Goal: Task Accomplishment & Management: Use online tool/utility

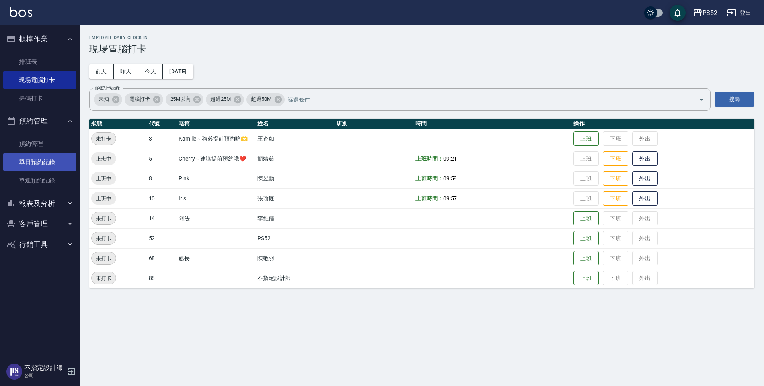
click at [33, 160] on link "單日預約紀錄" at bounding box center [39, 162] width 73 height 18
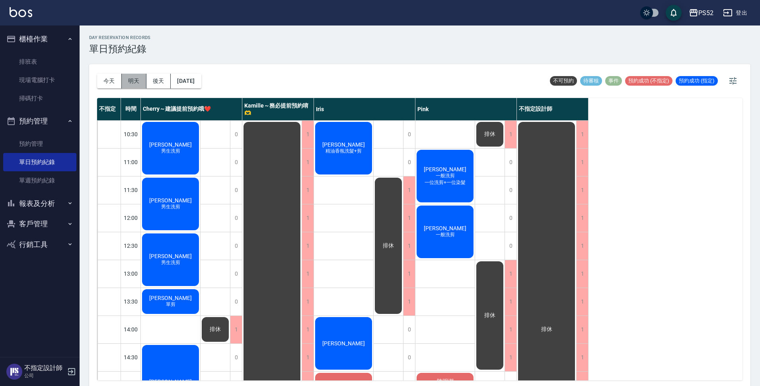
click at [134, 82] on button "明天" at bounding box center [134, 81] width 25 height 15
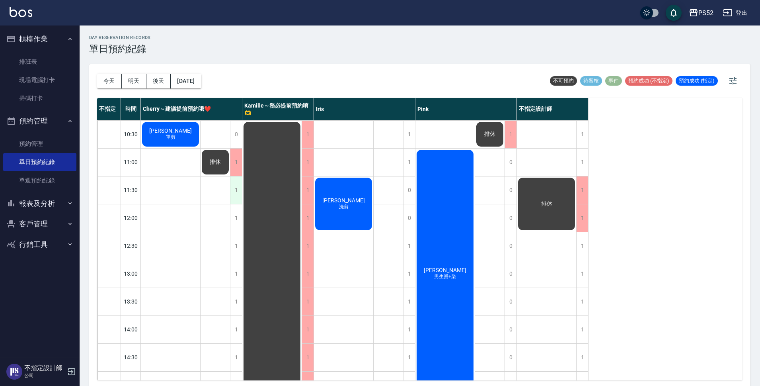
click at [233, 188] on div "1" at bounding box center [236, 189] width 12 height 27
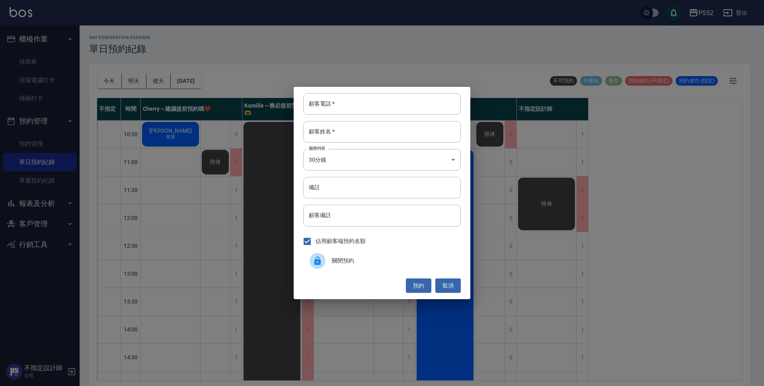
click at [371, 267] on div "關閉預約" at bounding box center [382, 261] width 158 height 22
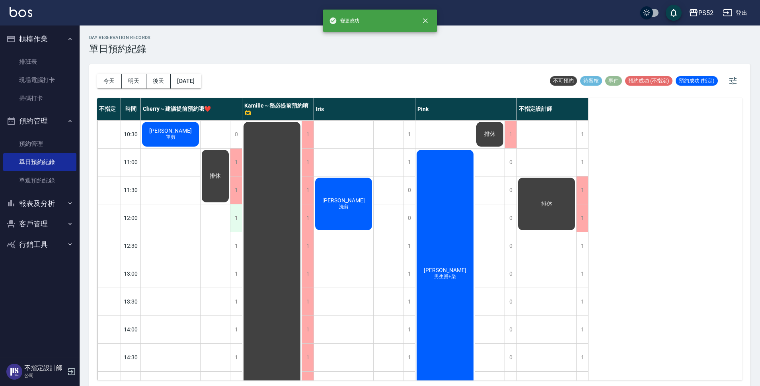
click at [238, 227] on div "1" at bounding box center [236, 217] width 12 height 27
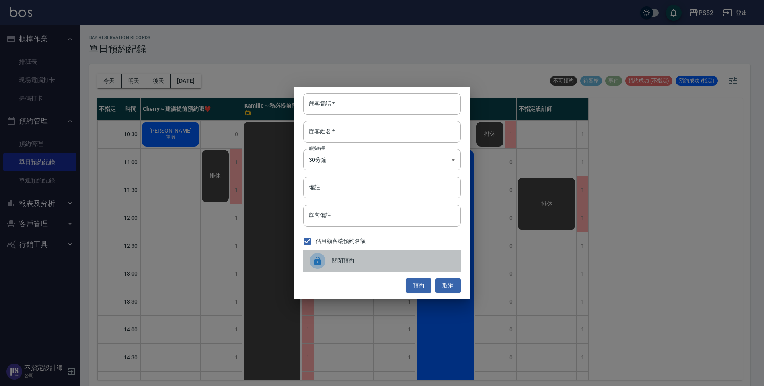
click at [360, 261] on span "關閉預約" at bounding box center [393, 260] width 123 height 8
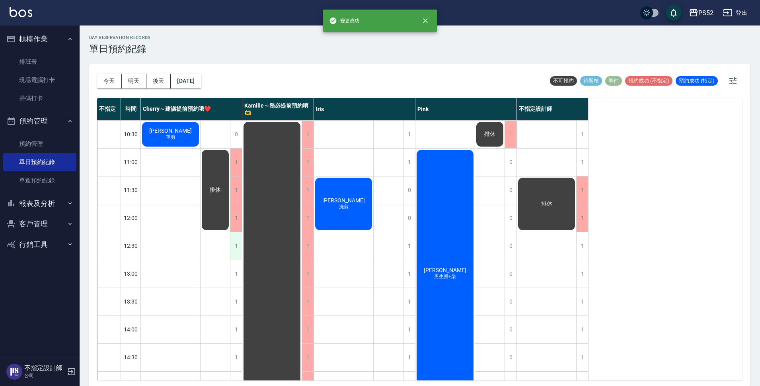
click at [240, 255] on div "1" at bounding box center [236, 245] width 12 height 27
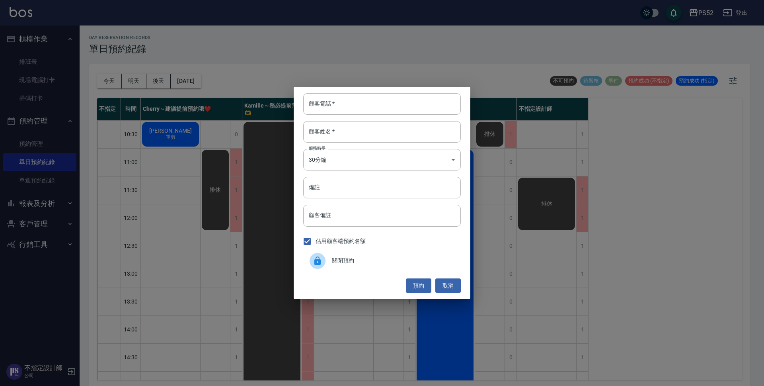
click at [350, 259] on span "關閉預約" at bounding box center [393, 260] width 123 height 8
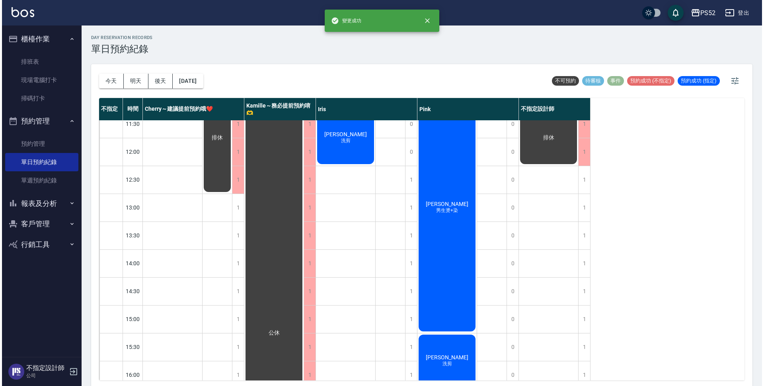
scroll to position [66, 0]
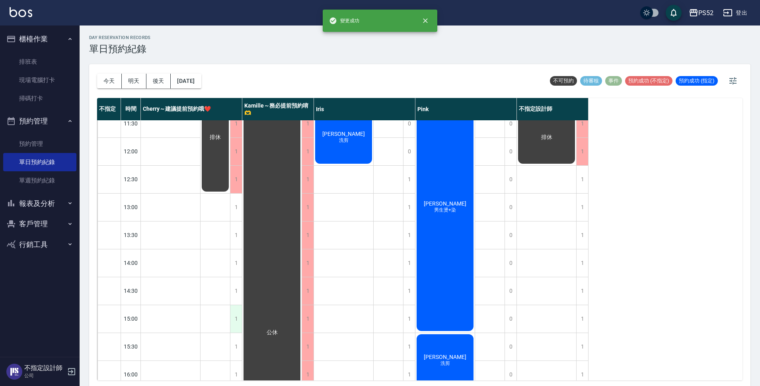
click at [235, 322] on div "1" at bounding box center [236, 318] width 12 height 27
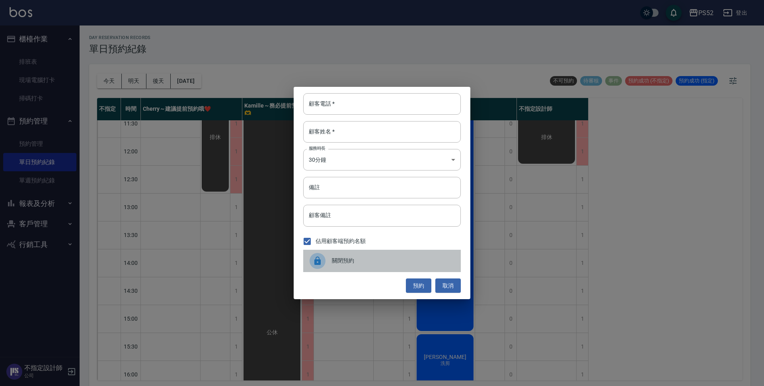
click at [335, 267] on div "關閉預約" at bounding box center [382, 261] width 158 height 22
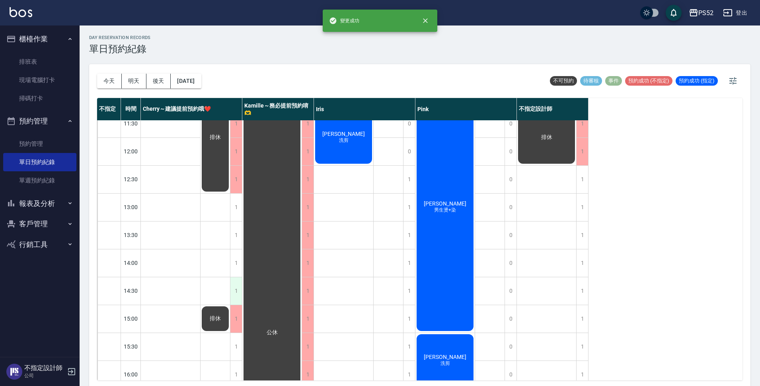
click at [239, 287] on div "1" at bounding box center [236, 290] width 12 height 27
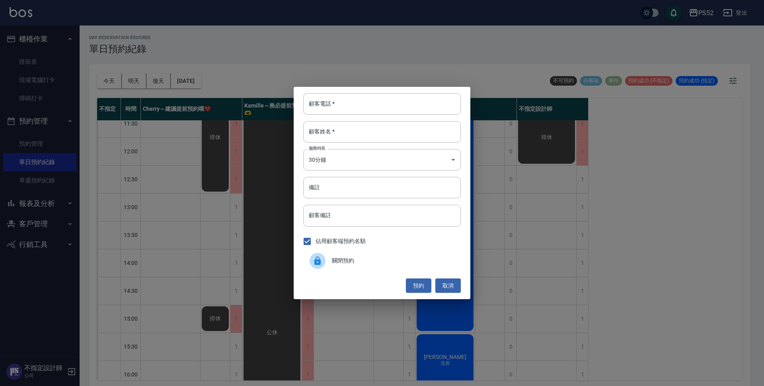
click at [330, 263] on div at bounding box center [321, 261] width 22 height 16
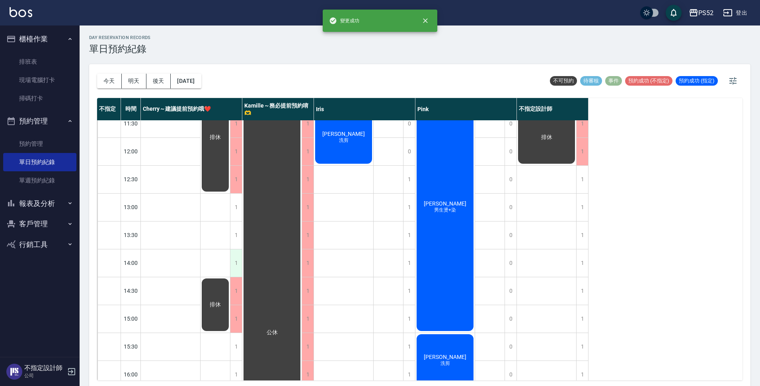
click at [231, 269] on div "1" at bounding box center [236, 262] width 12 height 27
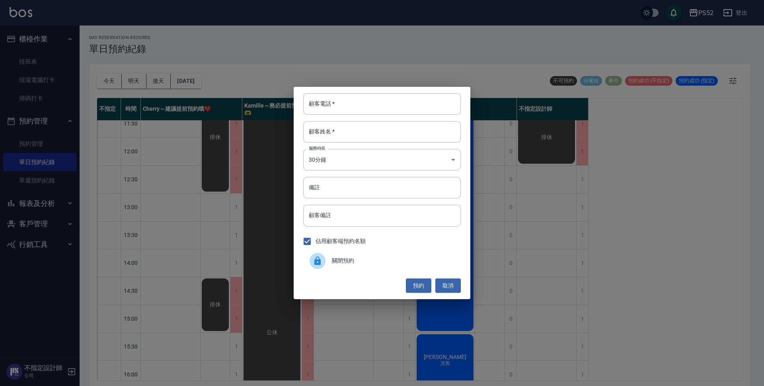
click at [338, 269] on div "關閉預約" at bounding box center [382, 261] width 158 height 22
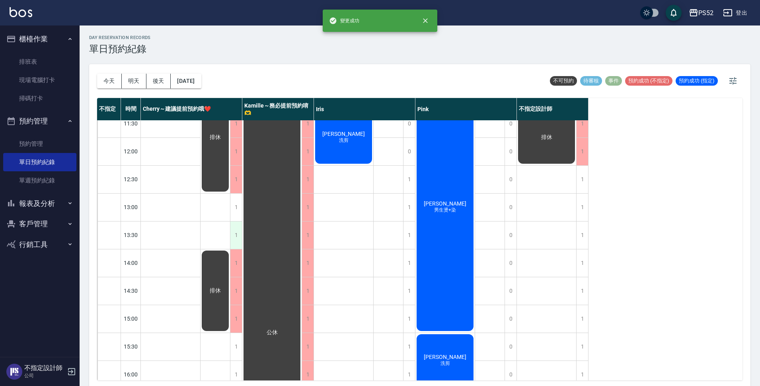
click at [240, 243] on div "1" at bounding box center [236, 234] width 12 height 27
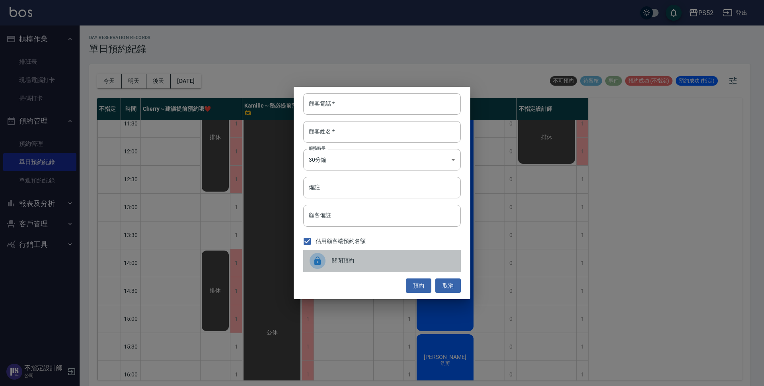
click at [349, 260] on span "關閉預約" at bounding box center [393, 260] width 123 height 8
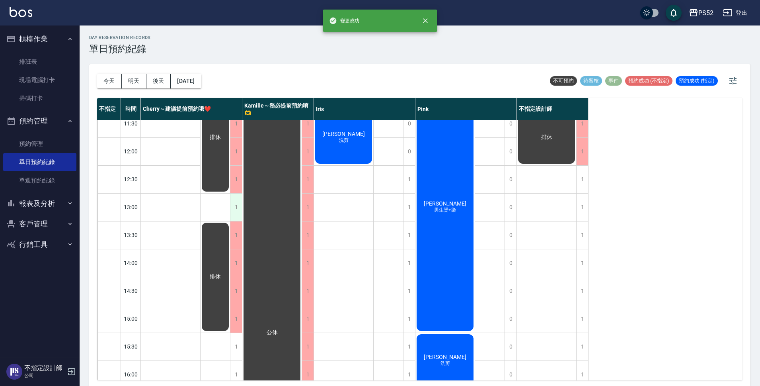
click at [233, 205] on div "1" at bounding box center [236, 206] width 12 height 27
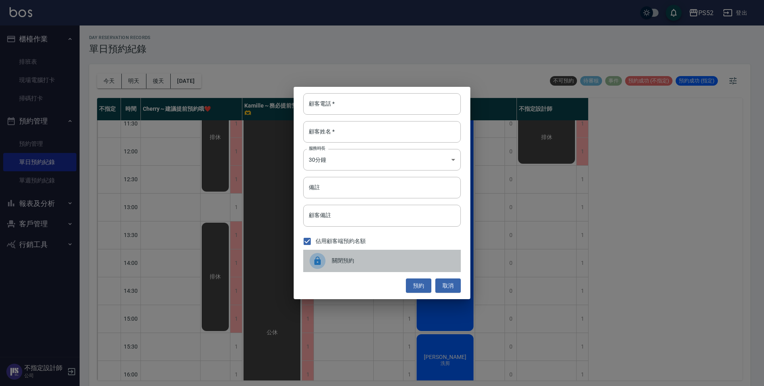
click at [361, 263] on span "關閉預約" at bounding box center [393, 260] width 123 height 8
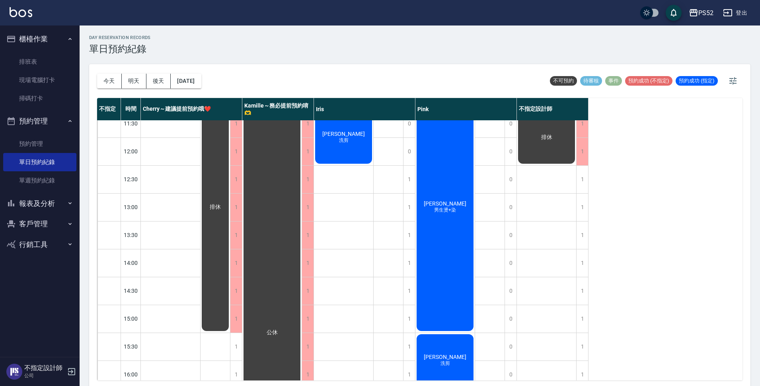
click at [31, 228] on button "客戶管理" at bounding box center [39, 223] width 73 height 21
click at [29, 253] on link "客戶列表" at bounding box center [39, 246] width 73 height 18
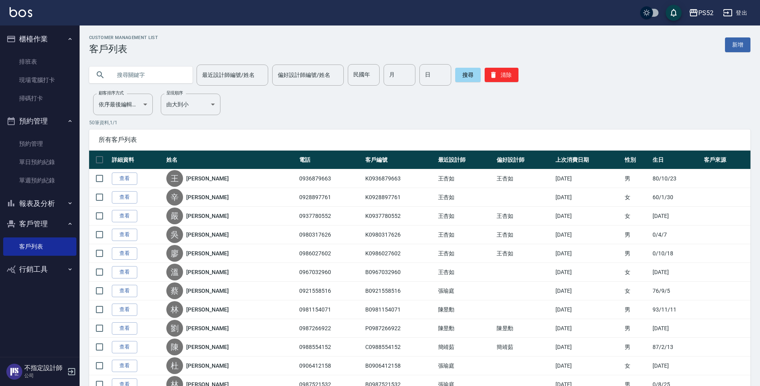
click at [735, 12] on button "登出" at bounding box center [735, 13] width 31 height 15
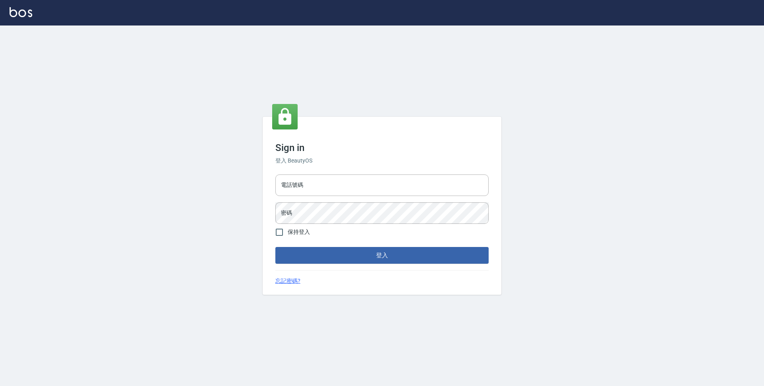
click at [298, 182] on input "電話號碼" at bounding box center [381, 184] width 213 height 21
type input "0910227858"
click at [275, 247] on button "登入" at bounding box center [381, 255] width 213 height 17
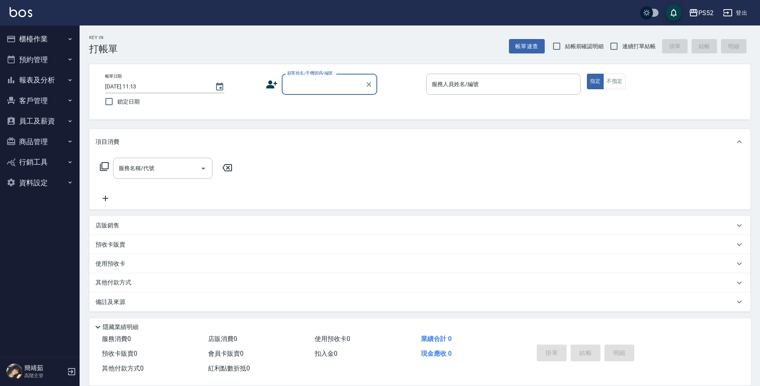
click at [46, 187] on button "資料設定" at bounding box center [39, 182] width 73 height 21
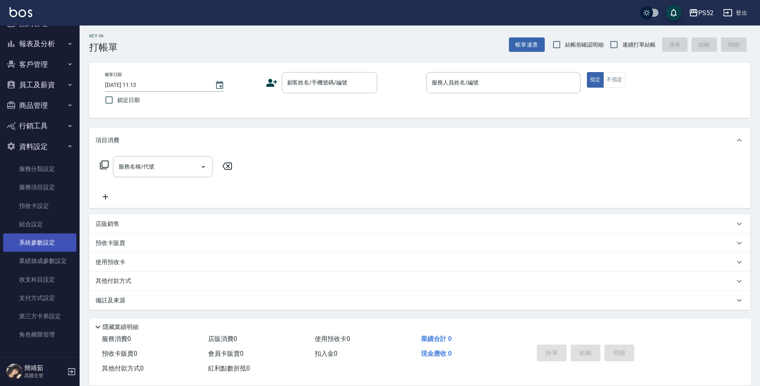
scroll to position [2, 0]
click at [50, 331] on link "角色權限管理" at bounding box center [39, 334] width 73 height 18
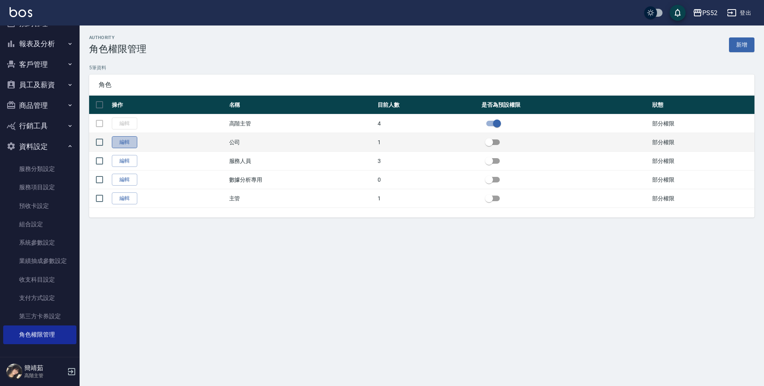
click at [120, 145] on link "編輯" at bounding box center [124, 142] width 25 height 12
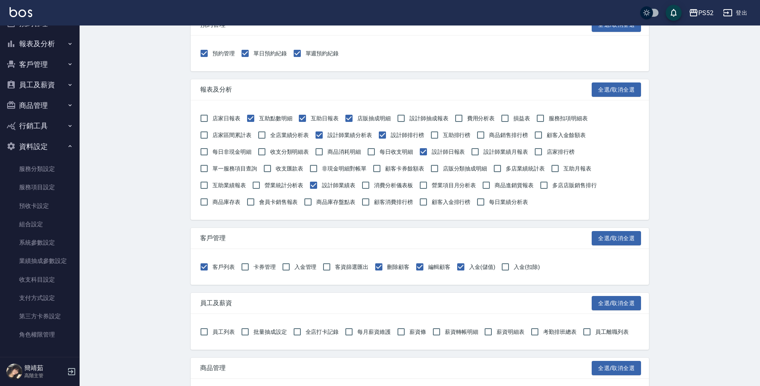
scroll to position [212, 0]
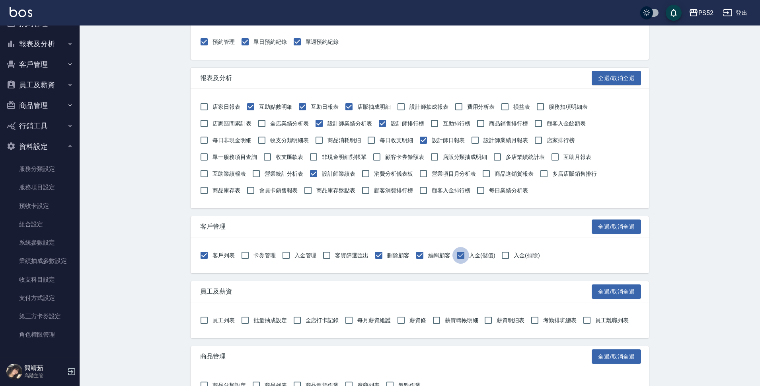
click at [459, 256] on input "入金(儲值)" at bounding box center [461, 255] width 17 height 17
checkbox input "false"
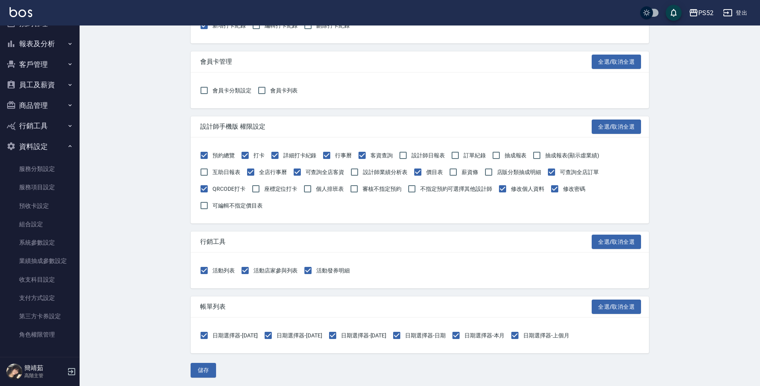
scroll to position [849, 0]
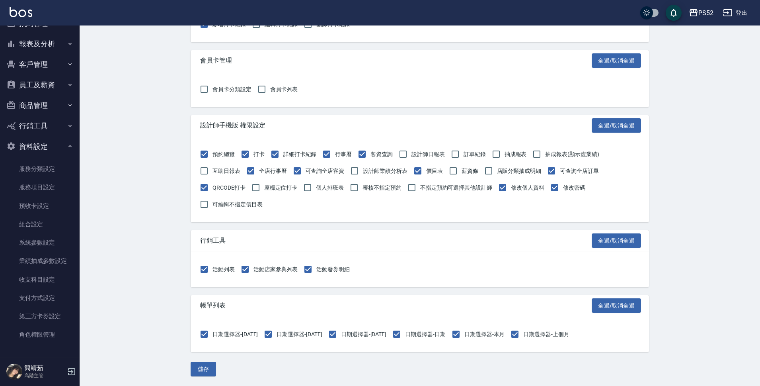
click at [497, 171] on span "店販分類抽成明細" at bounding box center [519, 171] width 45 height 8
click at [497, 171] on input "店販分類抽成明細" at bounding box center [489, 170] width 17 height 17
checkbox input "true"
click at [205, 364] on button "儲存" at bounding box center [203, 368] width 25 height 15
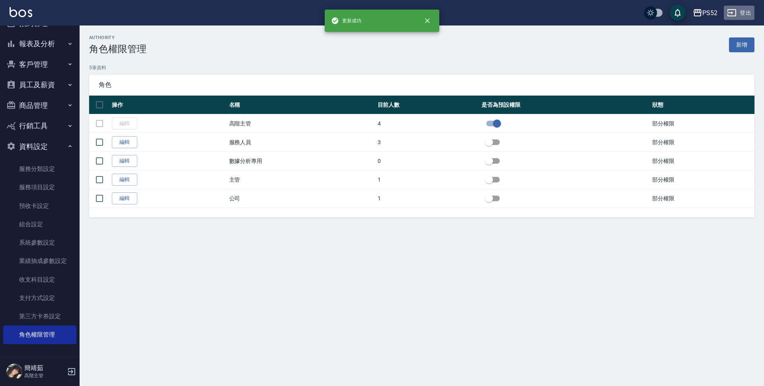
click at [746, 12] on button "登出" at bounding box center [739, 13] width 31 height 15
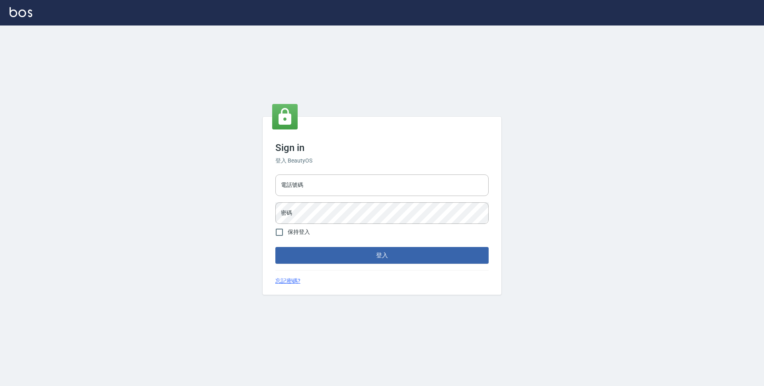
click at [405, 186] on input "電話號碼" at bounding box center [381, 184] width 213 height 21
type input "0923939755"
click at [275, 247] on button "登入" at bounding box center [381, 255] width 213 height 17
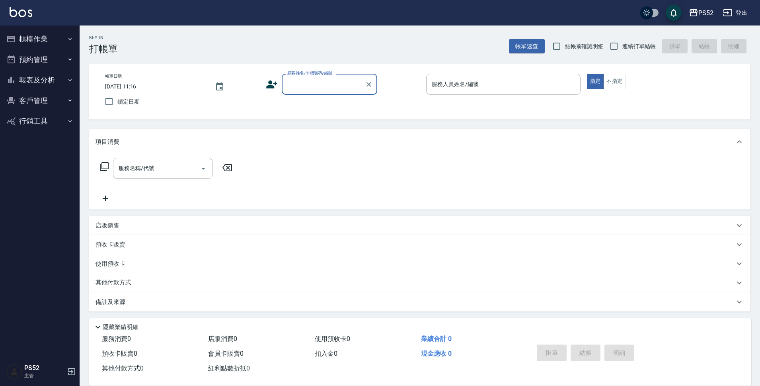
click at [48, 59] on button "預約管理" at bounding box center [39, 59] width 73 height 21
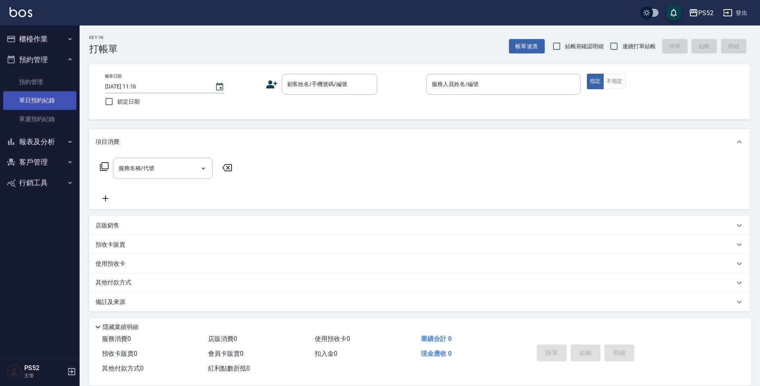
click at [51, 100] on link "單日預約紀錄" at bounding box center [39, 100] width 73 height 18
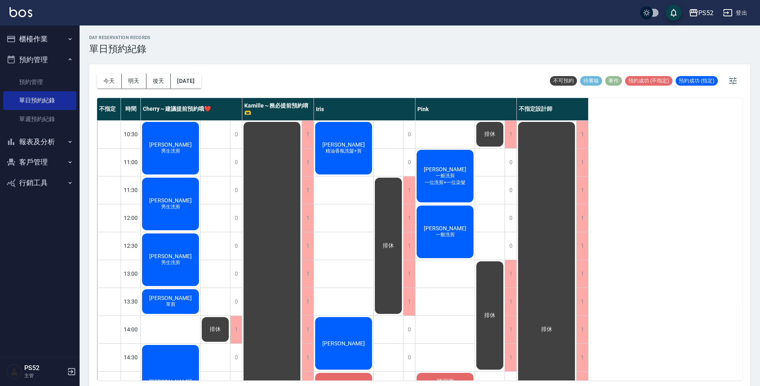
click at [186, 152] on div "郭鎮毅 男生洗剪" at bounding box center [170, 148] width 59 height 55
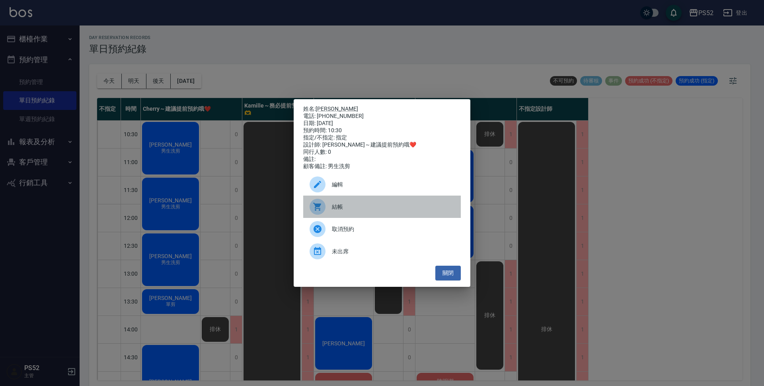
click at [344, 211] on span "結帳" at bounding box center [393, 207] width 123 height 8
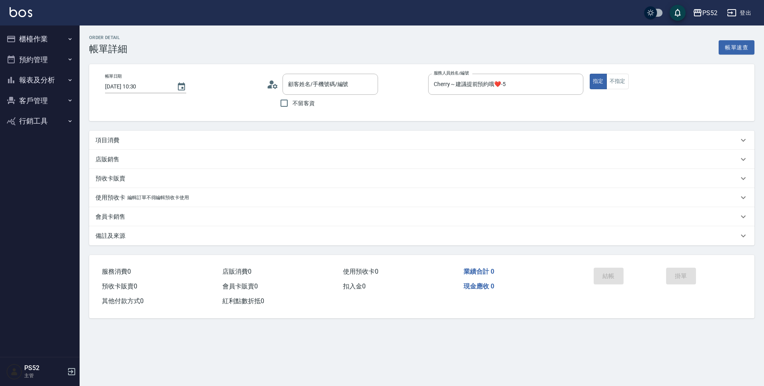
type input "[PERSON_NAME]/0965079719/B0965079719"
click at [116, 145] on div "項目消費" at bounding box center [422, 140] width 666 height 19
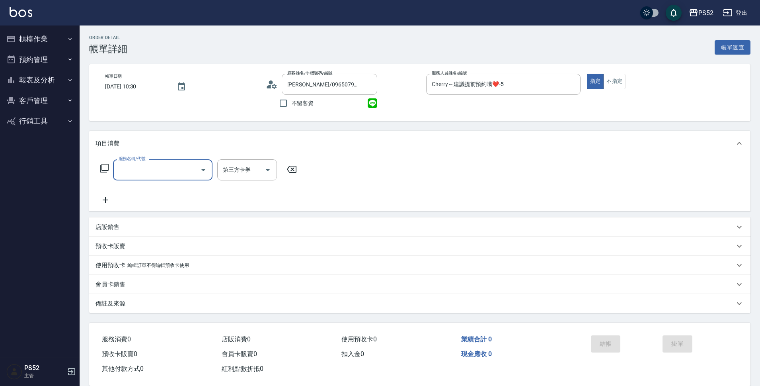
click at [165, 173] on input "服務名稱/代號" at bounding box center [157, 170] width 80 height 14
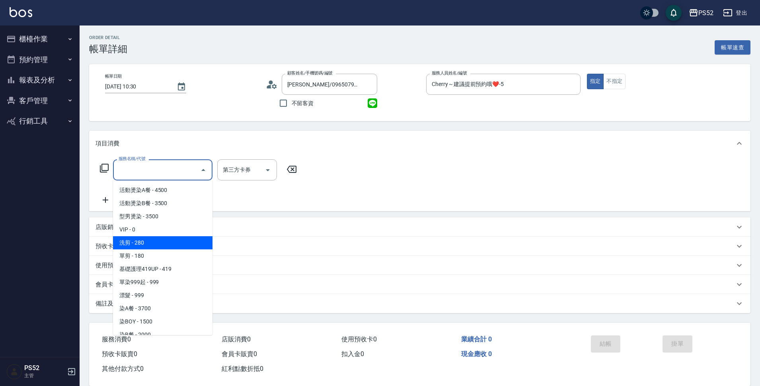
click at [169, 237] on span "洗剪 - 280" at bounding box center [163, 242] width 100 height 13
type input "洗剪(C1)"
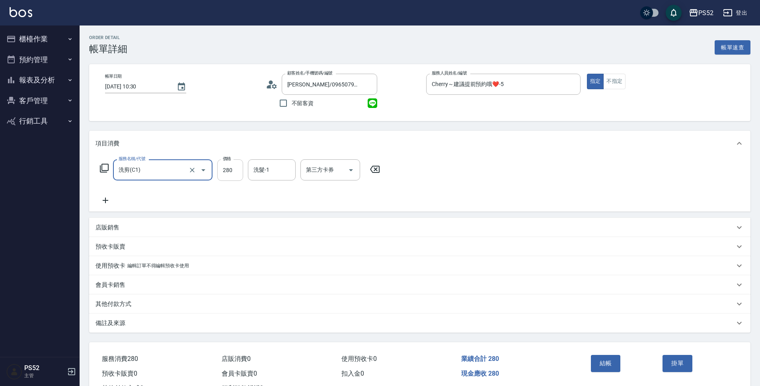
click at [227, 174] on input "280" at bounding box center [230, 169] width 26 height 21
type input "400"
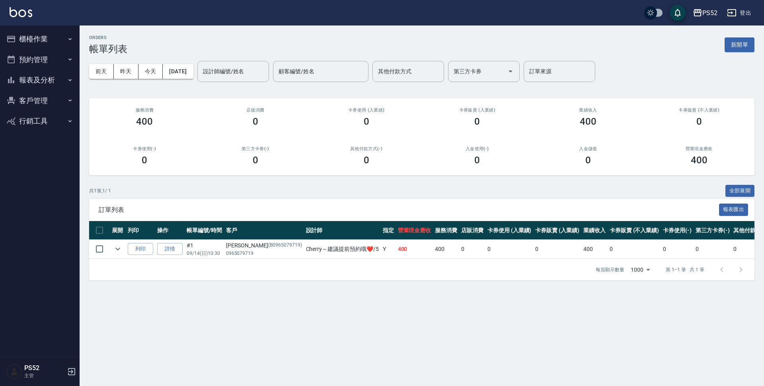
click at [36, 61] on button "預約管理" at bounding box center [39, 59] width 73 height 21
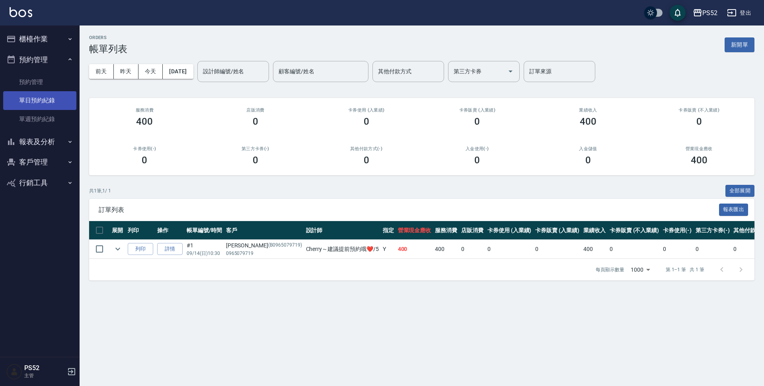
click at [46, 96] on link "單日預約紀錄" at bounding box center [39, 100] width 73 height 18
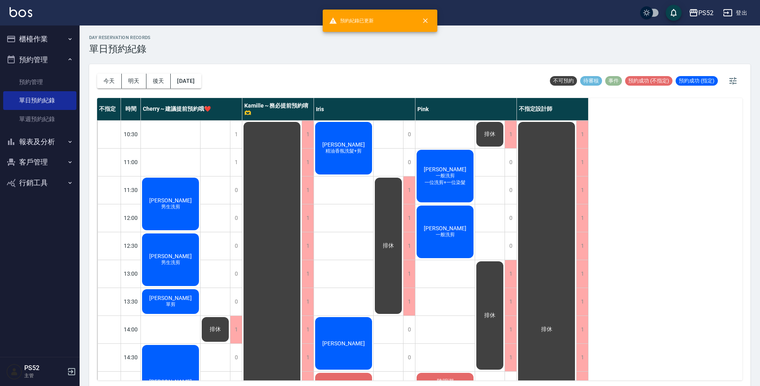
click at [350, 152] on span "精油香氛洗髮+剪" at bounding box center [343, 151] width 39 height 7
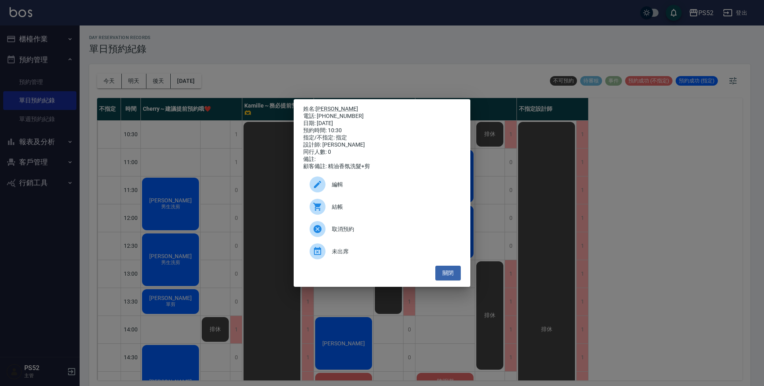
click at [343, 211] on span "結帳" at bounding box center [393, 207] width 123 height 8
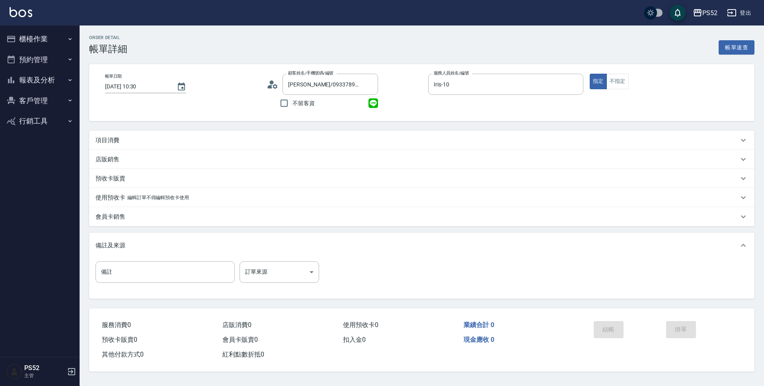
click at [124, 143] on div "項目消費" at bounding box center [417, 140] width 643 height 8
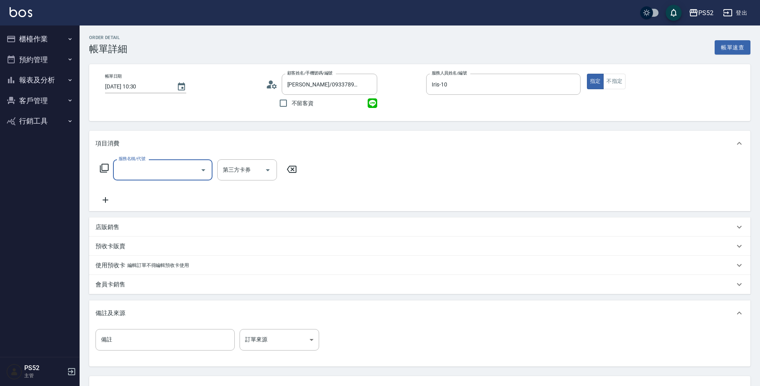
click at [147, 174] on input "服務名稱/代號" at bounding box center [157, 170] width 80 height 14
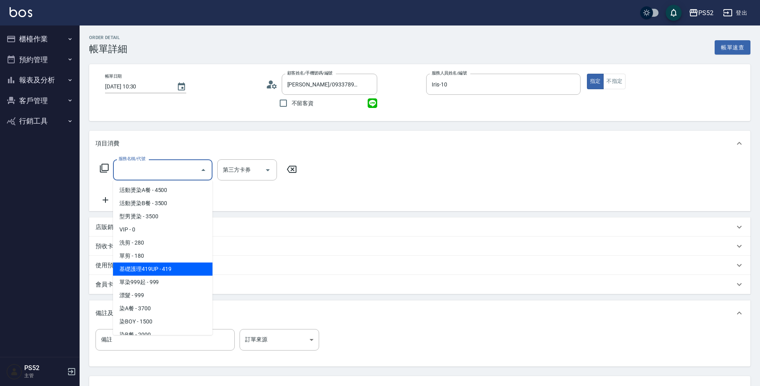
click at [167, 266] on span "基礎護理419UP - 419" at bounding box center [163, 268] width 100 height 13
type input "基礎護理419UP(C3)"
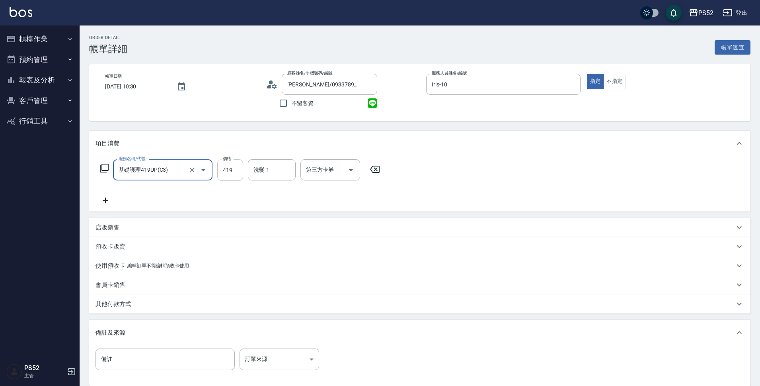
click at [234, 172] on input "419" at bounding box center [230, 169] width 26 height 21
type input "520"
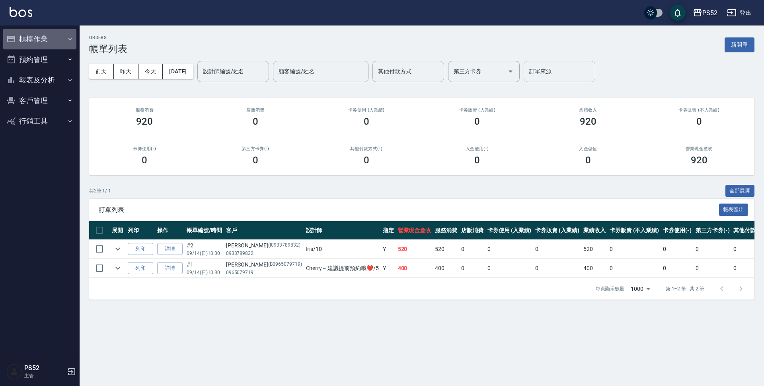
click at [41, 36] on button "櫃檯作業" at bounding box center [39, 39] width 73 height 21
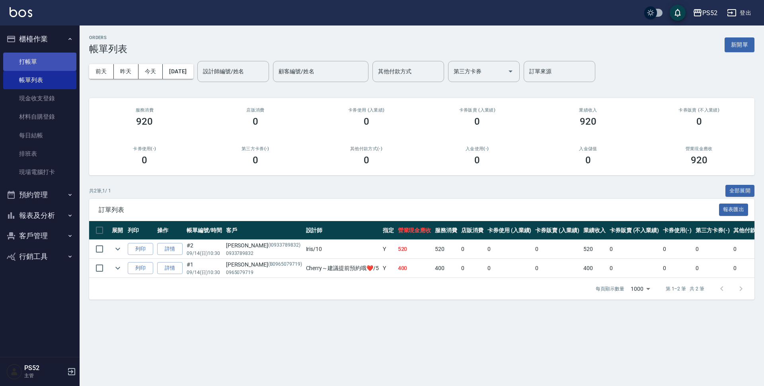
click at [52, 69] on link "打帳單" at bounding box center [39, 62] width 73 height 18
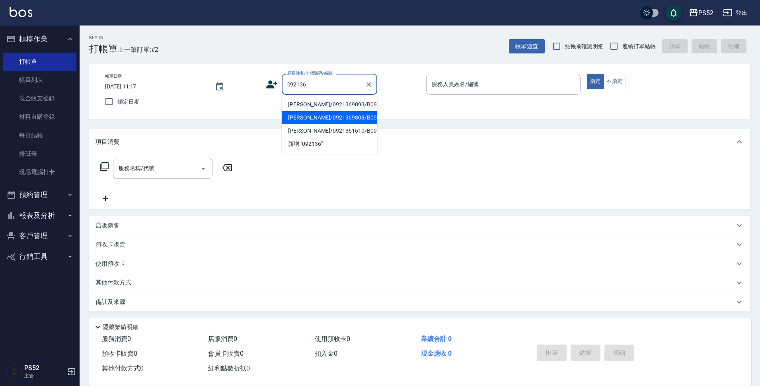
click at [311, 124] on li "[PERSON_NAME]/0921369808/B0921369808" at bounding box center [330, 117] width 96 height 13
type input "[PERSON_NAME]/0921369808/B0921369808"
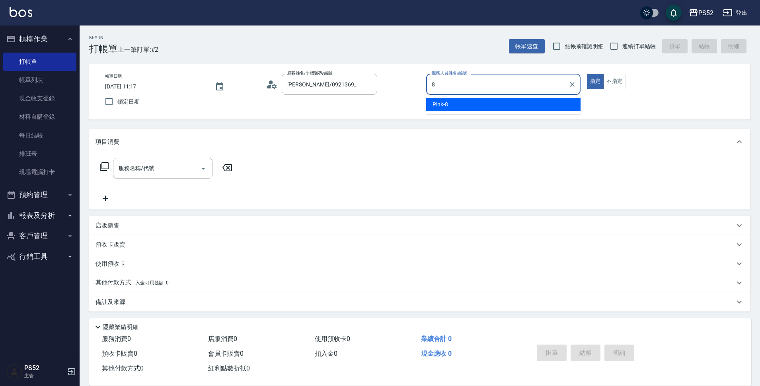
type input "Pink-8"
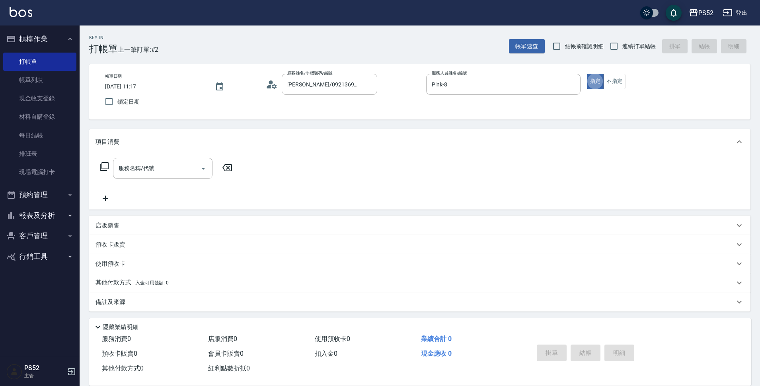
type button "true"
click at [127, 168] on input "服務名稱/代號" at bounding box center [157, 168] width 80 height 14
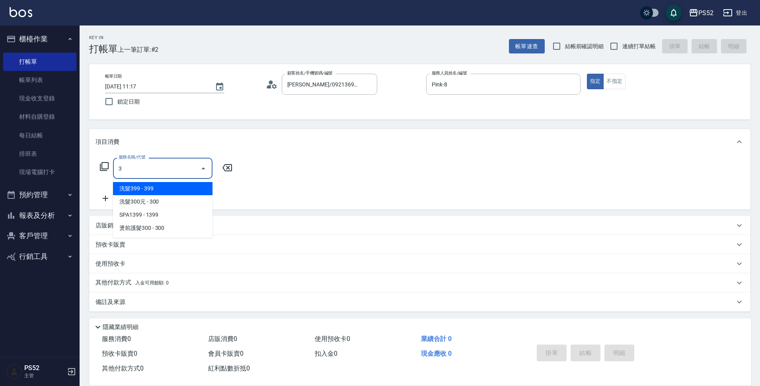
click at [170, 190] on span "洗髮399 - 399" at bounding box center [163, 188] width 100 height 13
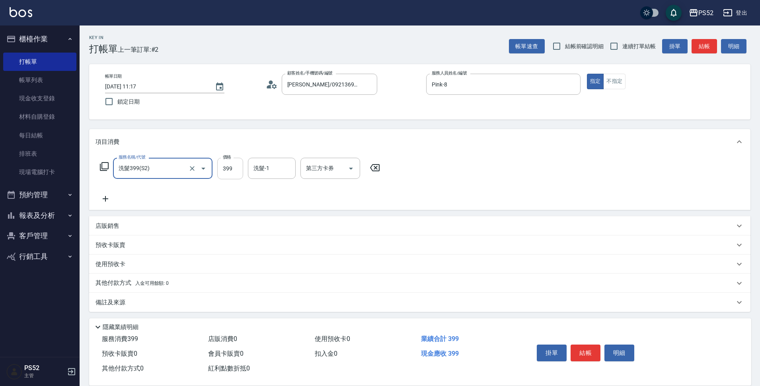
type input "洗髮399(S2)"
click at [227, 170] on input "399" at bounding box center [230, 168] width 26 height 21
type input "439"
